Goal: Transaction & Acquisition: Purchase product/service

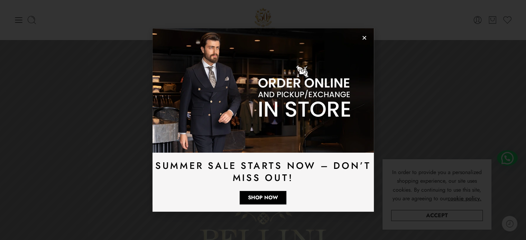
click at [363, 39] on icon "Close" at bounding box center [364, 37] width 5 height 5
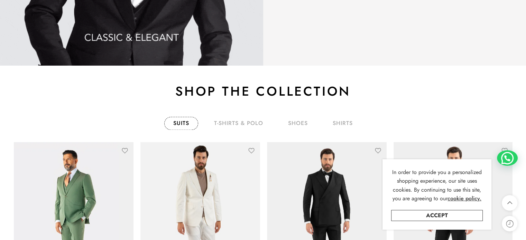
scroll to position [1211, 0]
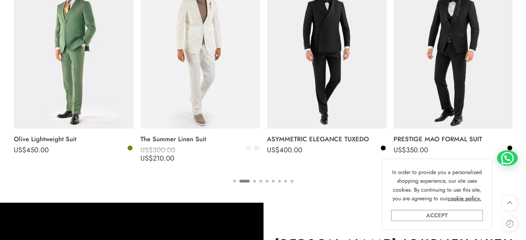
click at [430, 213] on link "Accept" at bounding box center [437, 215] width 92 height 11
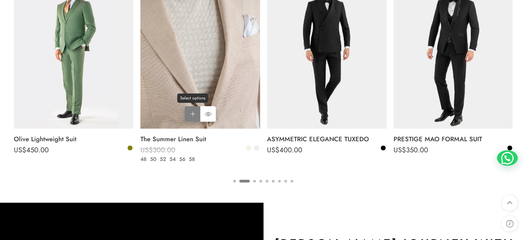
click at [190, 112] on link "Select options Select options" at bounding box center [193, 114] width 16 height 16
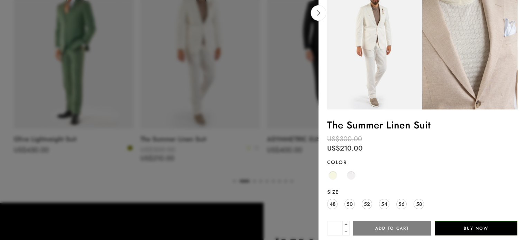
scroll to position [62, 0]
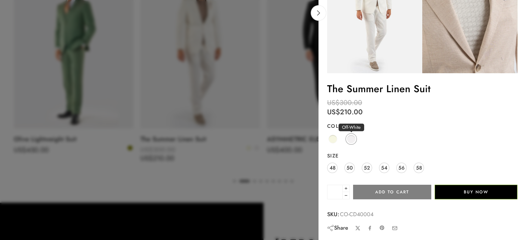
click at [349, 139] on span at bounding box center [351, 139] width 9 height 9
click at [352, 169] on span "50" at bounding box center [350, 167] width 6 height 9
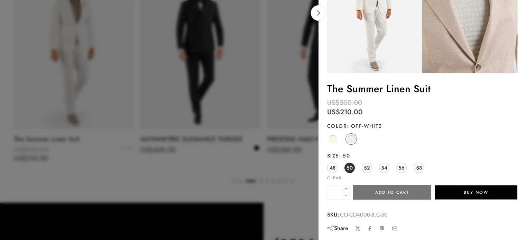
click at [394, 192] on button "Add to cart" at bounding box center [392, 192] width 78 height 15
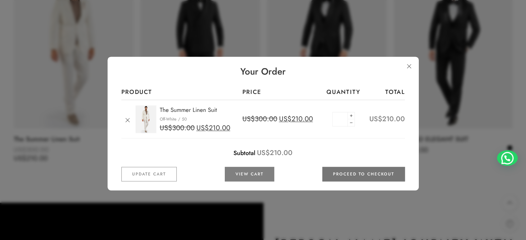
click at [361, 173] on link "Proceed to checkout" at bounding box center [363, 174] width 83 height 15
